Goal: Task Accomplishment & Management: Manage account settings

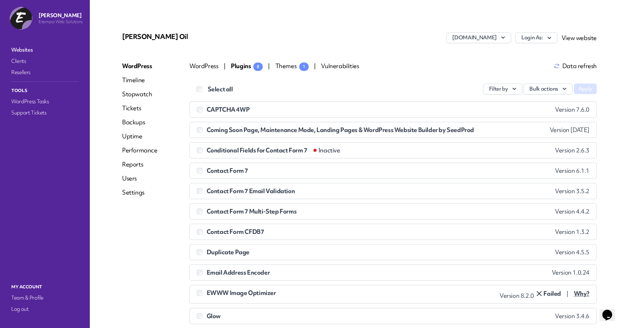
scroll to position [2, 0]
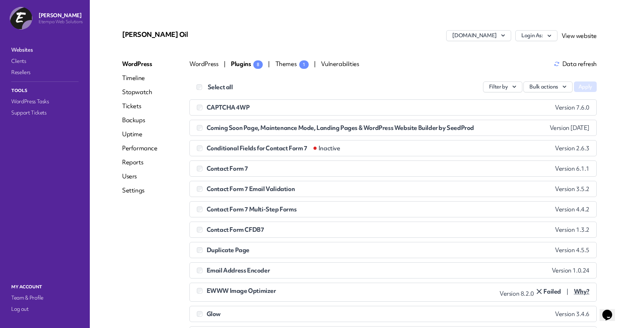
click at [560, 64] on span "Data refresh" at bounding box center [575, 64] width 43 height 6
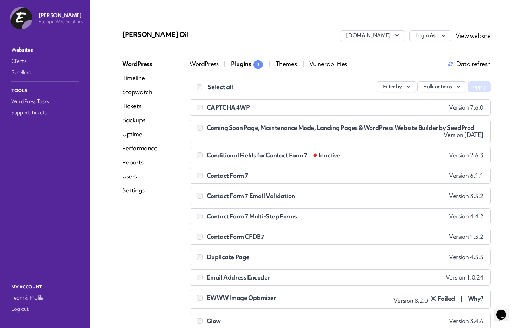
scroll to position [0, 0]
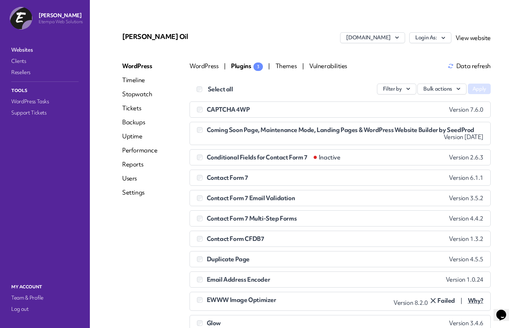
click at [21, 52] on link "Websites" at bounding box center [45, 50] width 70 height 10
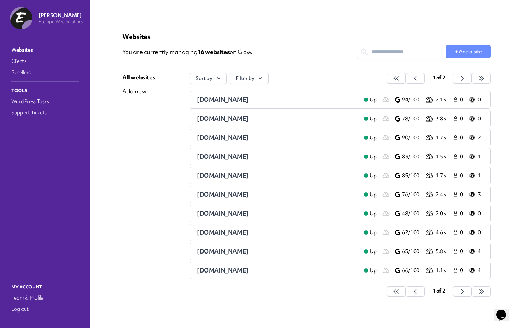
scroll to position [8, 0]
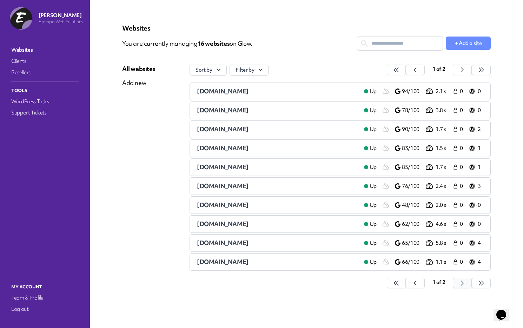
click at [399, 283] on icon "button" at bounding box center [395, 282] width 7 height 7
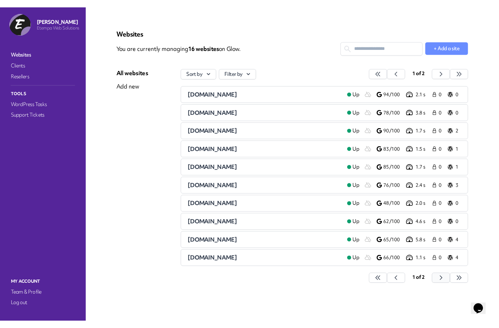
scroll to position [0, 0]
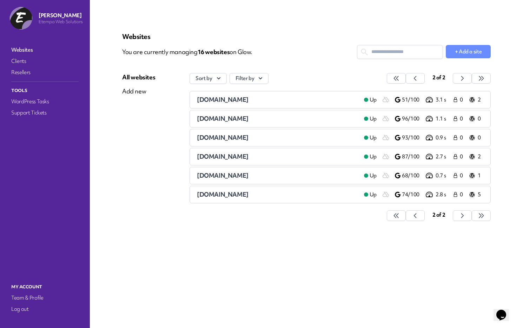
click at [239, 100] on div "[DOMAIN_NAME]" at bounding box center [277, 99] width 161 height 8
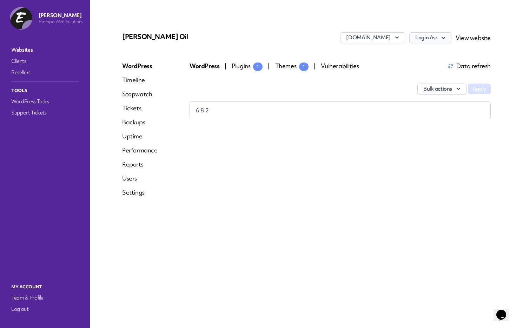
click at [436, 37] on button "Login As:" at bounding box center [430, 37] width 42 height 11
click at [396, 54] on link "etempa" at bounding box center [412, 52] width 78 height 13
click at [17, 49] on link "Websites" at bounding box center [45, 50] width 70 height 10
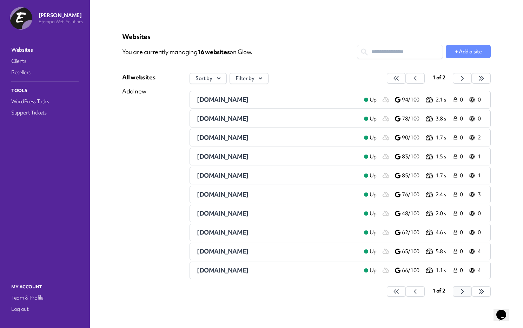
click at [405, 290] on button "button" at bounding box center [396, 291] width 19 height 11
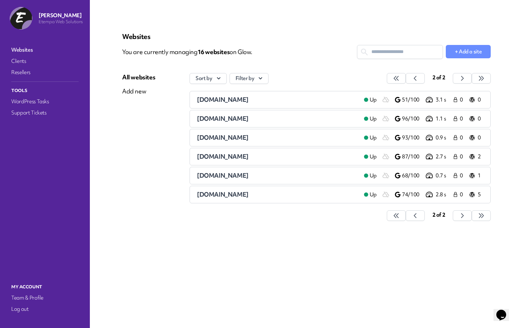
click at [269, 115] on div "[DOMAIN_NAME]" at bounding box center [277, 118] width 161 height 8
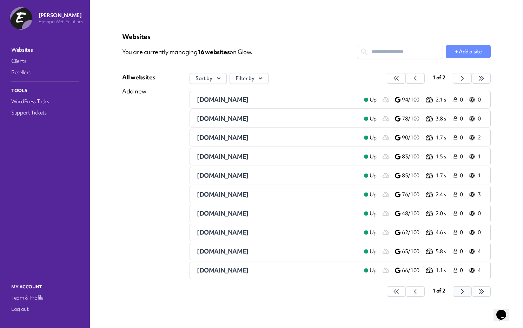
click at [399, 291] on icon "button" at bounding box center [395, 291] width 7 height 7
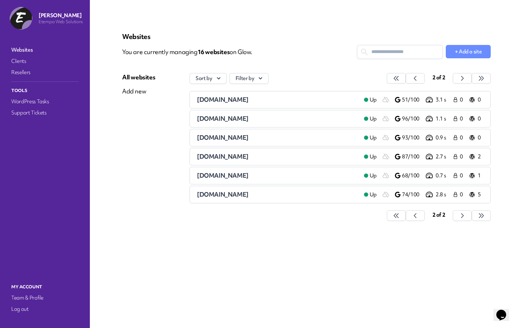
click at [272, 139] on div "[DOMAIN_NAME]" at bounding box center [277, 137] width 161 height 8
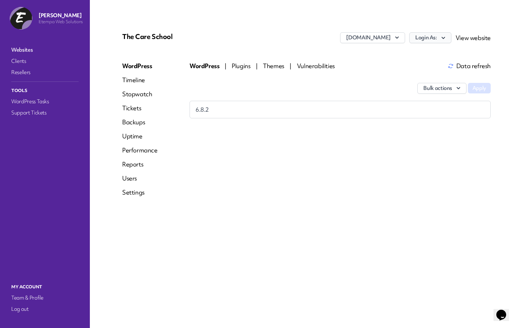
click at [443, 36] on icon "button" at bounding box center [442, 37] width 7 height 7
click at [408, 55] on link "etempa" at bounding box center [412, 52] width 78 height 13
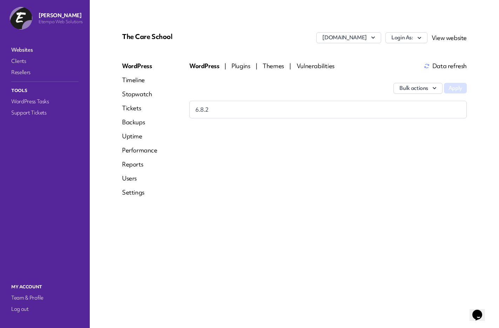
click at [23, 47] on link "Websites" at bounding box center [45, 50] width 70 height 10
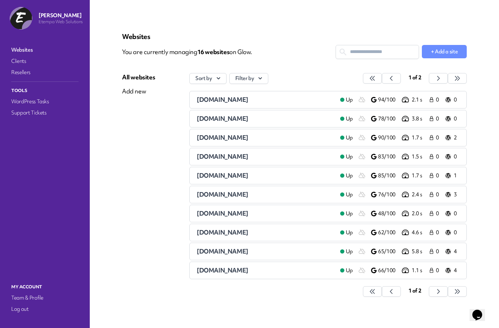
scroll to position [8, 0]
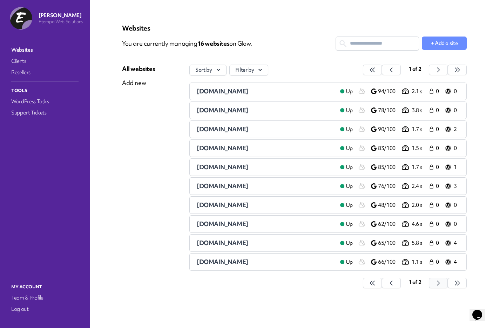
click at [382, 287] on button "button" at bounding box center [372, 282] width 19 height 11
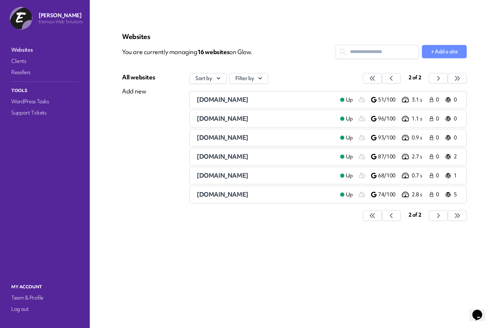
click at [248, 157] on span "[DOMAIN_NAME]" at bounding box center [223, 156] width 52 height 8
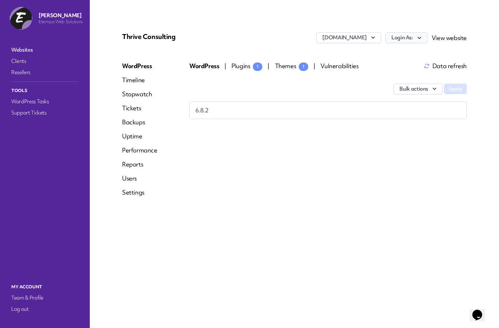
click at [422, 39] on icon "button" at bounding box center [419, 37] width 7 height 7
click at [392, 53] on link "Etempa" at bounding box center [388, 52] width 78 height 13
click at [419, 38] on icon "button" at bounding box center [419, 37] width 7 height 7
click at [445, 20] on div "Thrive Consulting [DOMAIN_NAME] Login As: Etempa View website WordPress Timelin…" at bounding box center [294, 164] width 378 height 294
click at [241, 67] on span "Plugins 1" at bounding box center [246, 66] width 31 height 8
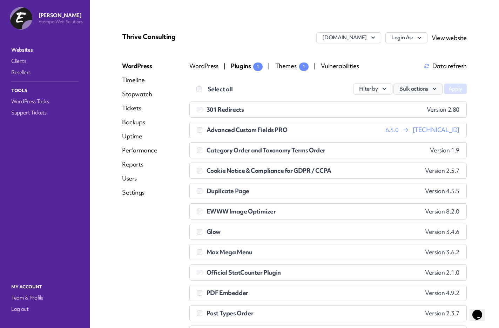
click at [414, 90] on button "Bulk actions" at bounding box center [418, 88] width 49 height 11
click at [396, 107] on link "Update" at bounding box center [403, 105] width 78 height 13
click at [457, 88] on button "Apply" at bounding box center [455, 88] width 23 height 11
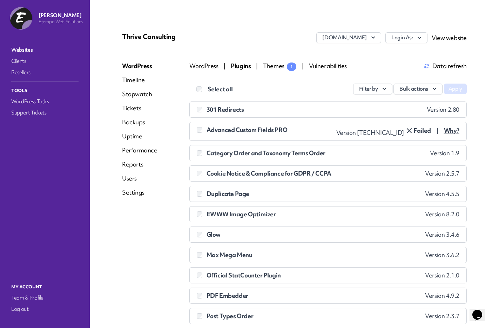
click at [454, 132] on span "Why?" at bounding box center [451, 130] width 15 height 7
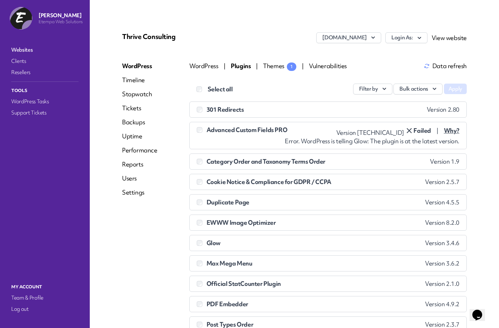
click at [454, 132] on span "Why?" at bounding box center [451, 130] width 15 height 7
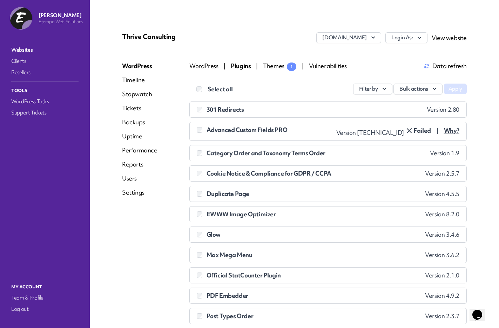
click at [21, 49] on link "Websites" at bounding box center [45, 50] width 70 height 10
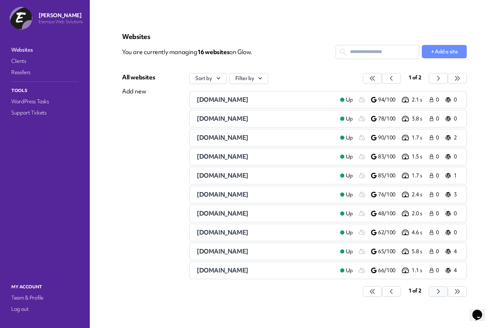
click at [382, 295] on button "button" at bounding box center [372, 291] width 19 height 11
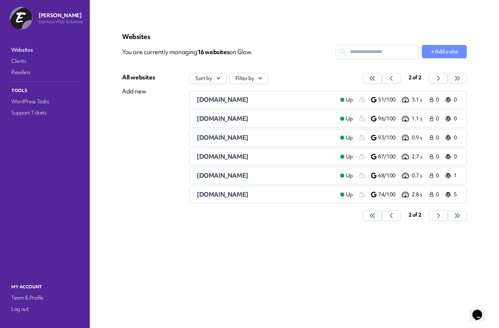
click at [237, 174] on span "[DOMAIN_NAME]" at bounding box center [223, 175] width 52 height 8
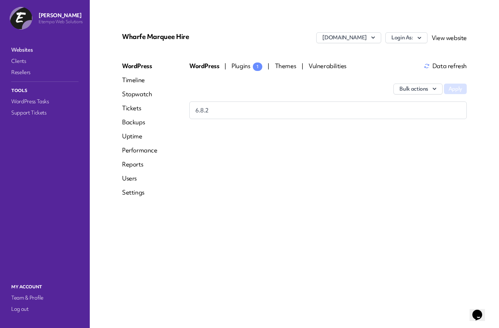
click at [248, 65] on span "Plugins 1" at bounding box center [246, 66] width 31 height 8
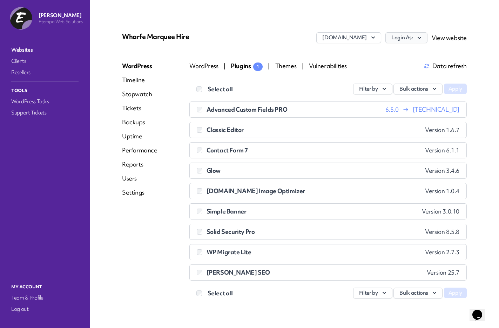
click at [418, 39] on icon "button" at bounding box center [419, 37] width 7 height 7
click at [409, 54] on link "etempa" at bounding box center [388, 52] width 78 height 13
click at [26, 51] on link "Websites" at bounding box center [45, 50] width 70 height 10
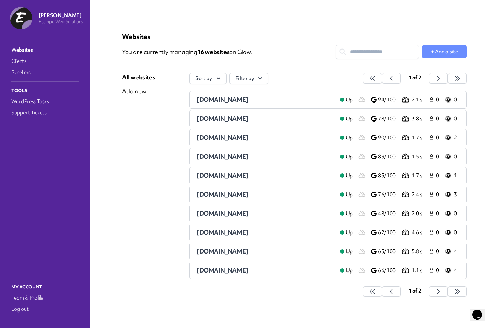
click at [31, 53] on link "Websites" at bounding box center [45, 50] width 70 height 10
click at [369, 49] on input "text" at bounding box center [377, 51] width 83 height 13
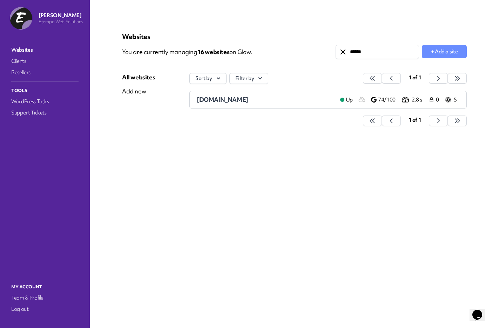
type input "******"
click at [263, 103] on div "[DOMAIN_NAME]" at bounding box center [266, 99] width 138 height 8
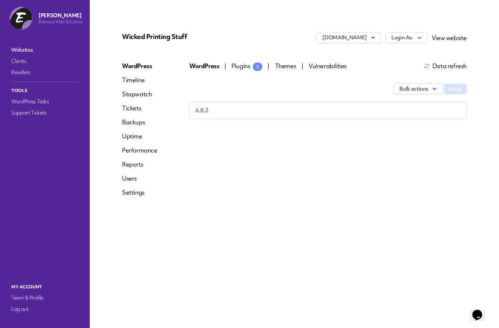
click at [441, 36] on link "View website" at bounding box center [449, 38] width 35 height 8
click at [457, 42] on div "View website" at bounding box center [449, 38] width 35 height 8
click at [457, 40] on link "View website" at bounding box center [449, 38] width 35 height 8
click at [418, 39] on icon "button" at bounding box center [419, 37] width 7 height 7
click at [394, 55] on link "[PERSON_NAME]" at bounding box center [388, 52] width 78 height 13
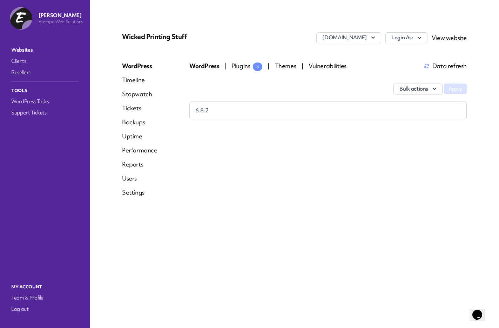
click at [252, 61] on div "Wicked Printing Stuff [DOMAIN_NAME] Login As: View website WordPress Timeline S…" at bounding box center [295, 117] width 362 height 187
